Goal: Obtain resource: Download file/media

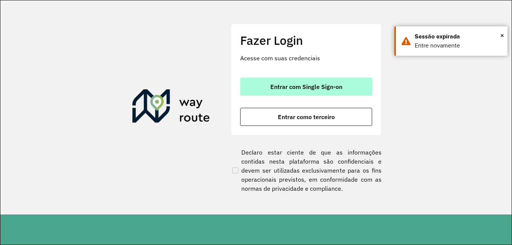
click at [305, 90] on span "Entrar com Single Sign-on" at bounding box center [307, 87] width 72 height 6
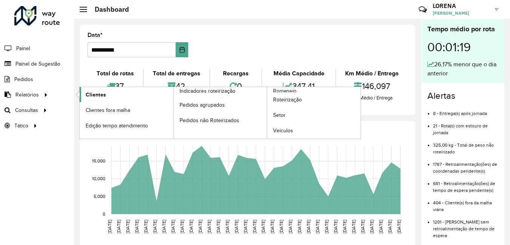
click at [81, 93] on link "Clientes" at bounding box center [127, 94] width 94 height 15
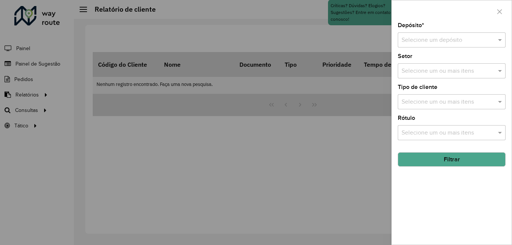
click at [431, 37] on input "text" at bounding box center [444, 40] width 85 height 9
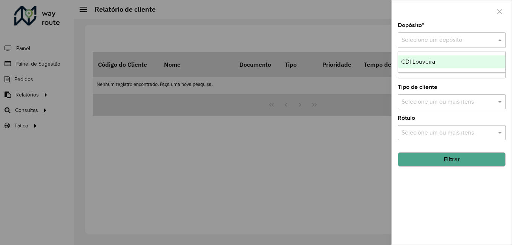
click at [435, 59] on div "CDI Louveira" at bounding box center [451, 61] width 107 height 13
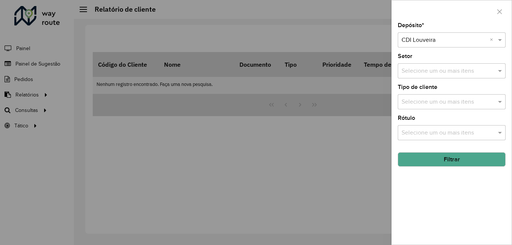
click at [452, 157] on button "Filtrar" at bounding box center [452, 159] width 108 height 14
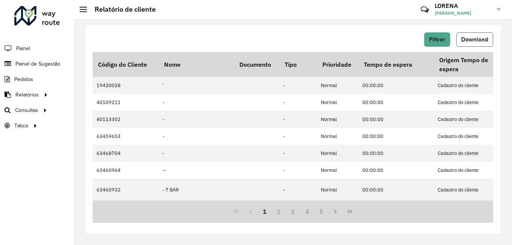
click at [478, 45] on button "Download" at bounding box center [475, 39] width 37 height 14
